Goal: Obtain resource: Download file/media

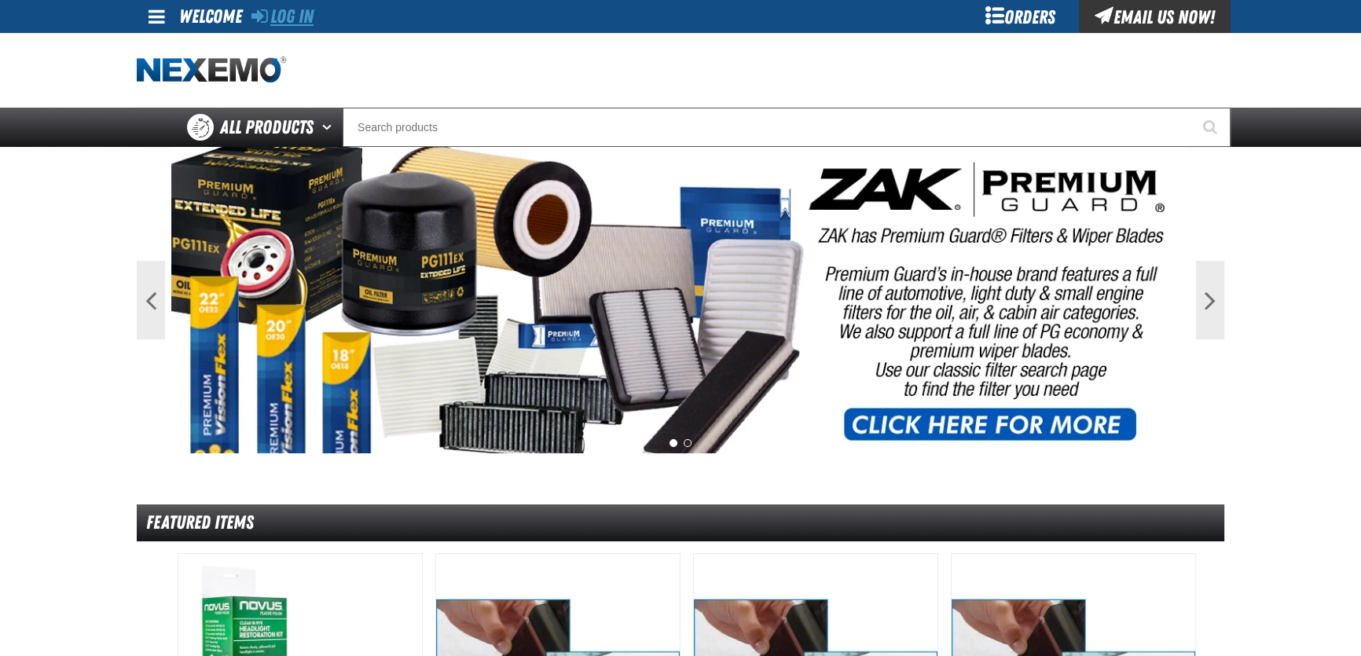
click at [312, 16] on link "Log In" at bounding box center [282, 17] width 62 height 22
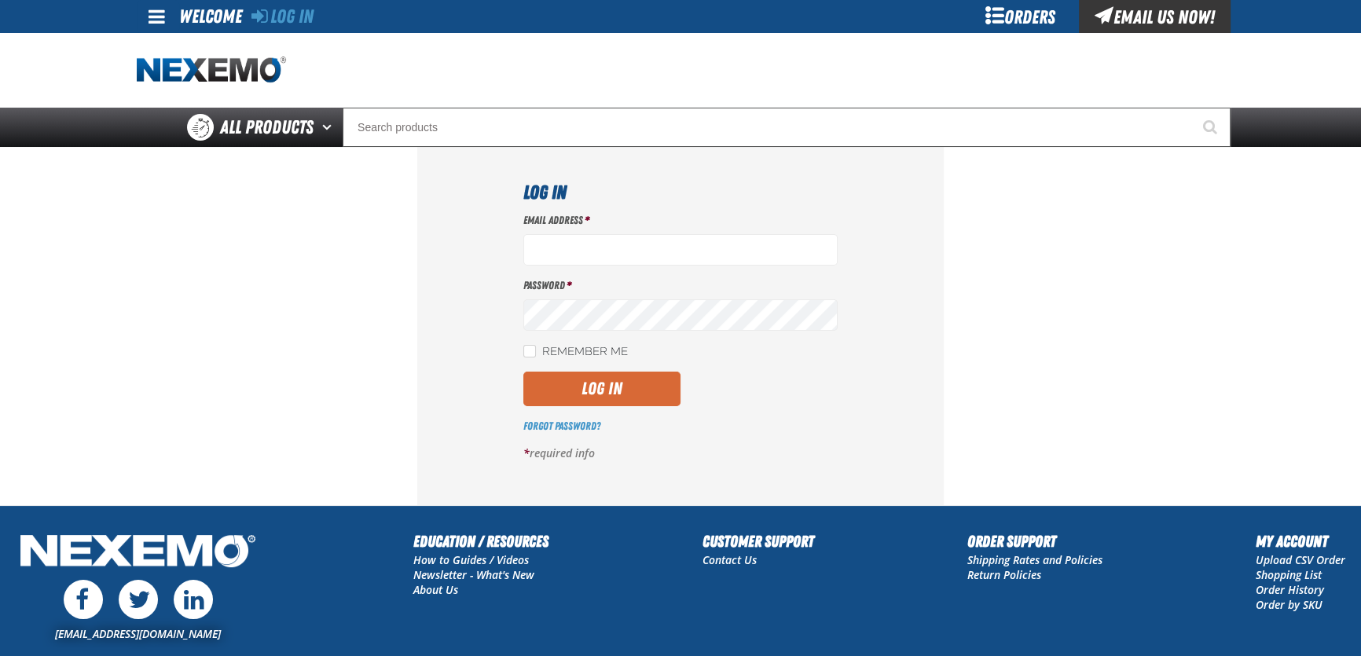
type input "[EMAIL_ADDRESS][DOMAIN_NAME]"
click at [621, 401] on button "Log In" at bounding box center [601, 389] width 157 height 35
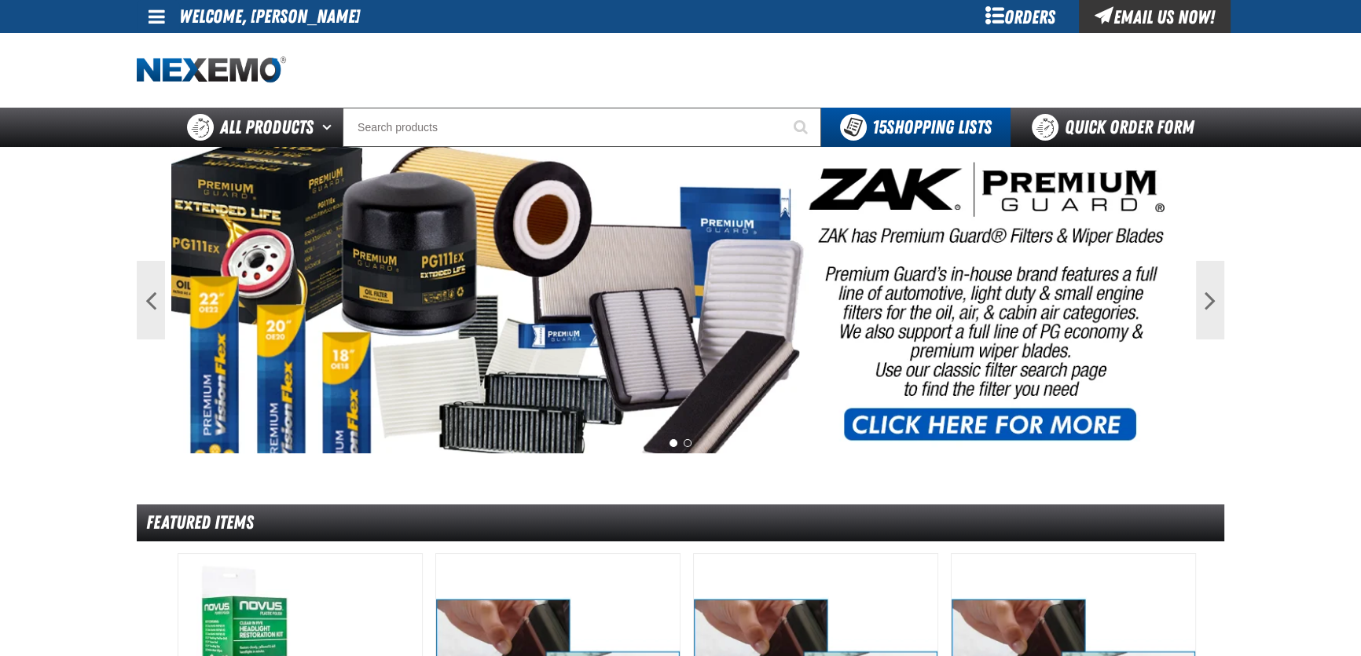
click at [152, 11] on span at bounding box center [157, 16] width 17 height 19
click at [182, 49] on link "My Account My Account" at bounding box center [179, 46] width 70 height 15
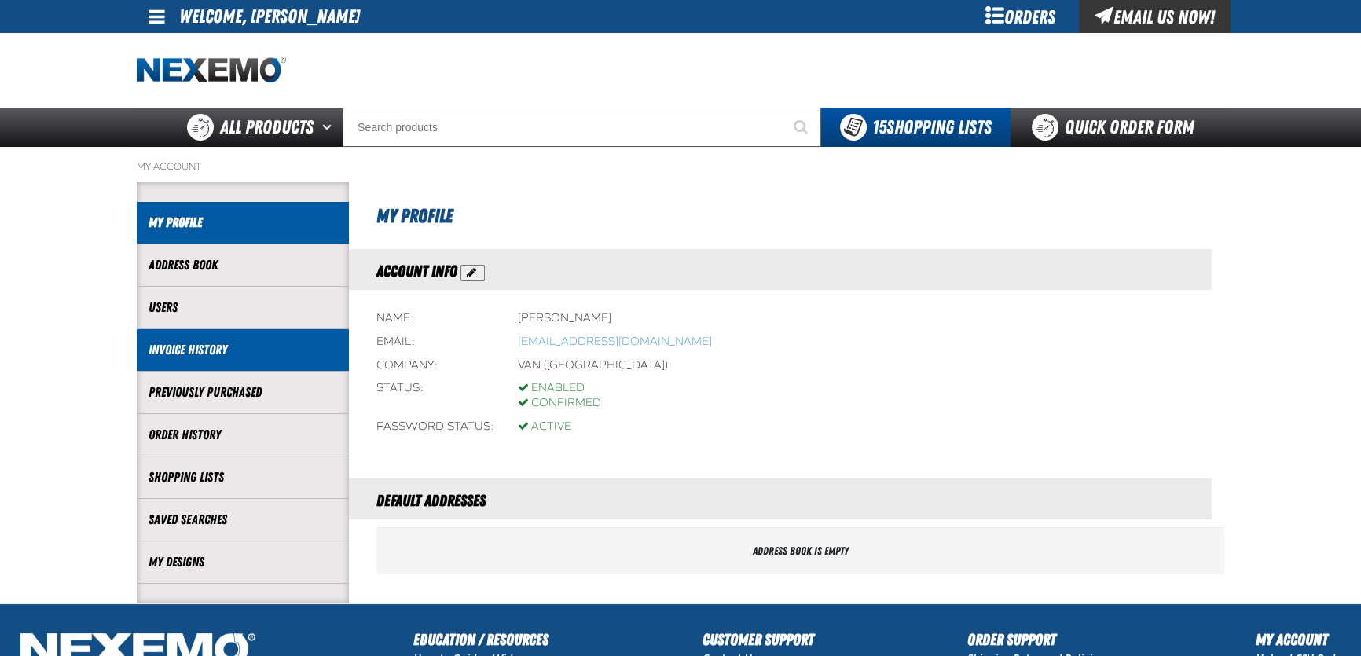
click at [197, 347] on link "Invoice History" at bounding box center [243, 350] width 189 height 18
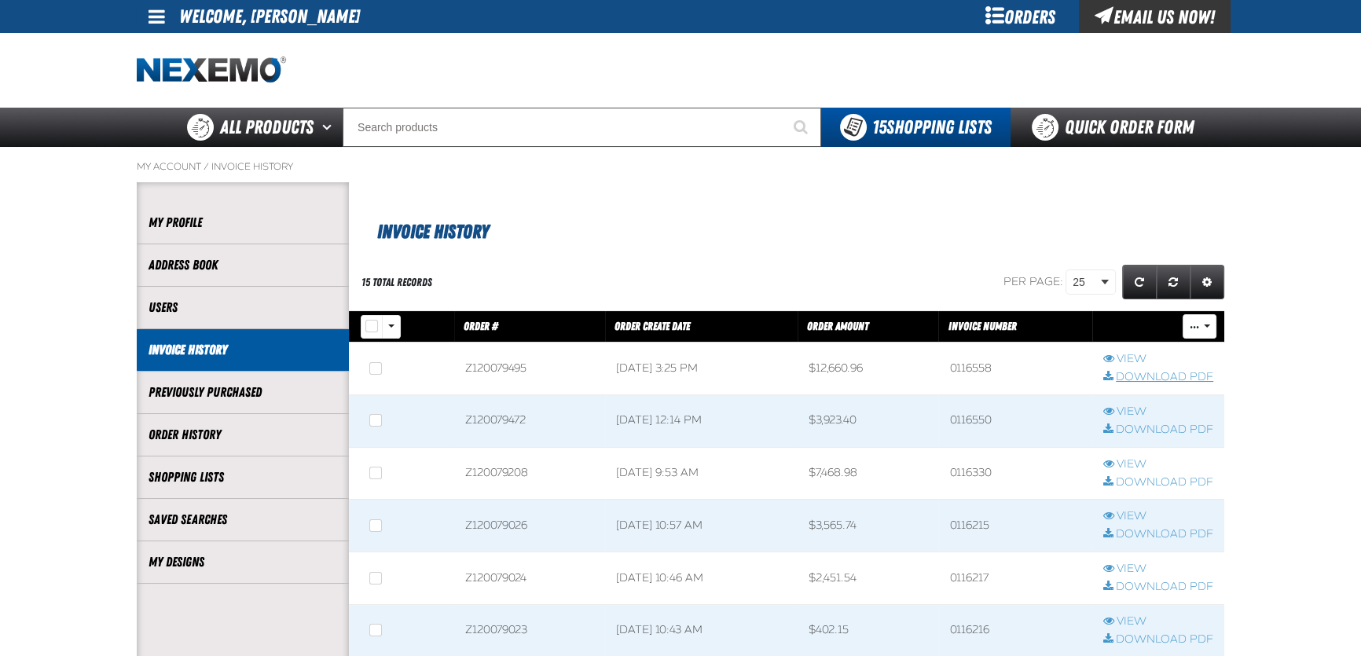
click at [1142, 376] on link "Download PDF" at bounding box center [1158, 377] width 110 height 15
